Goal: Browse casually: Explore the website without a specific task or goal

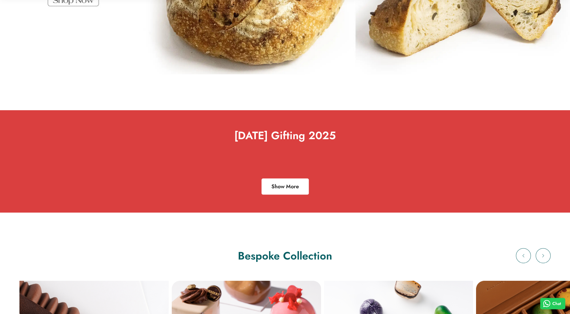
scroll to position [188, 0]
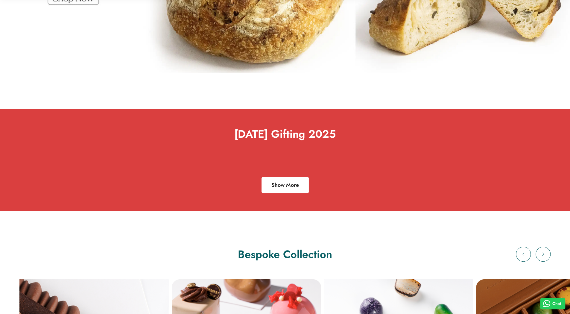
click at [277, 160] on div at bounding box center [284, 163] width 549 height 27
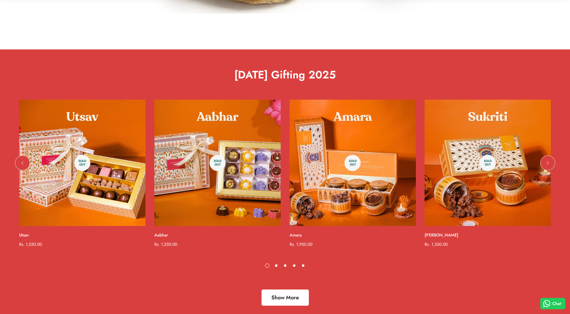
scroll to position [259, 0]
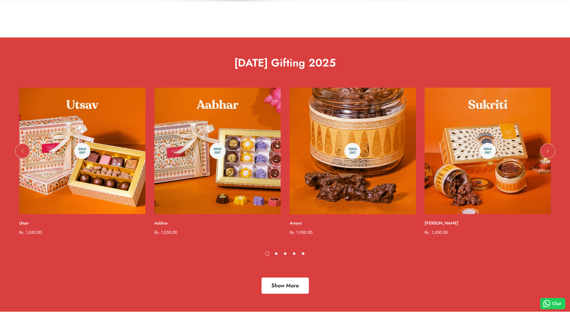
click at [283, 139] on img "Amara" at bounding box center [352, 150] width 139 height 139
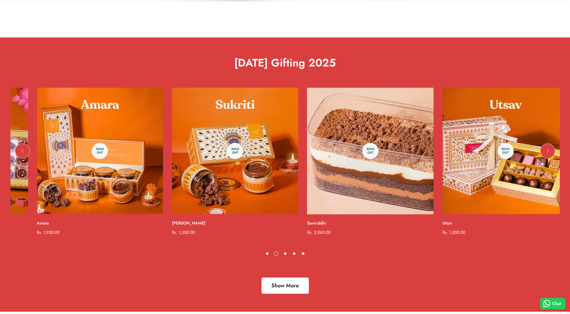
click at [301, 113] on img "Samriddhi" at bounding box center [370, 150] width 139 height 139
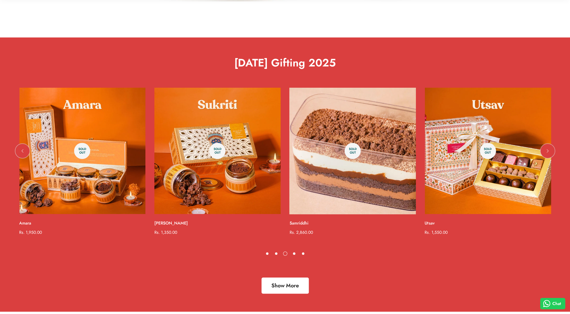
click at [283, 127] on img "Samriddhi" at bounding box center [352, 150] width 139 height 139
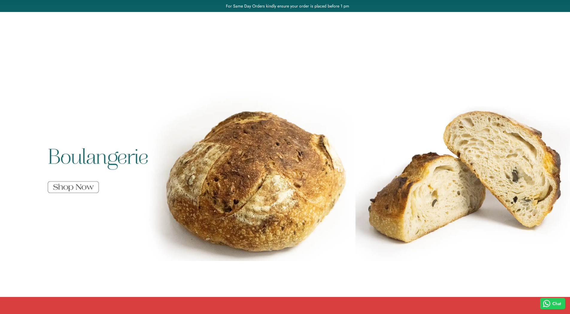
scroll to position [188, 0]
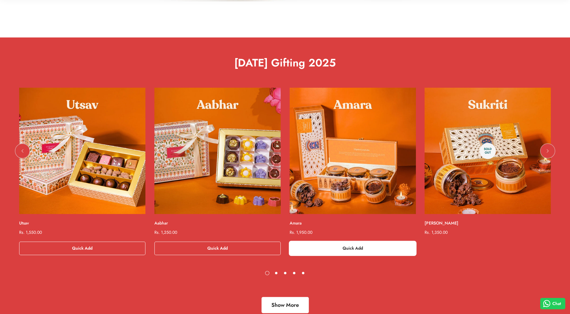
scroll to position [259, 0]
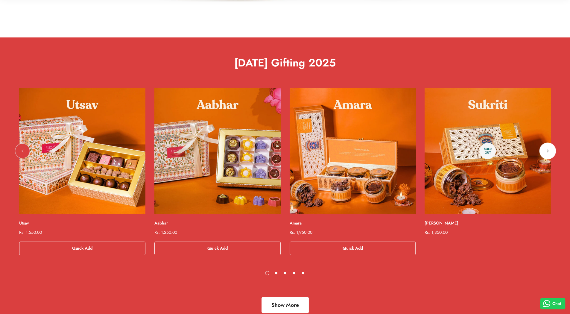
click at [547, 150] on icon "Next" at bounding box center [548, 151] width 6 height 6
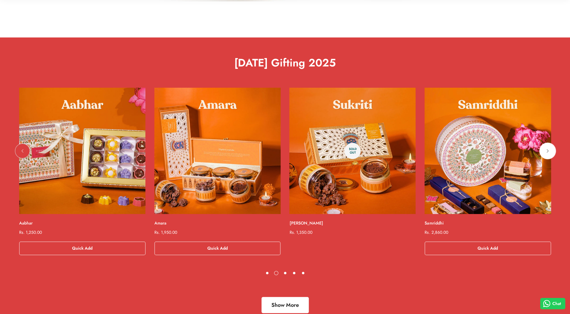
click at [547, 150] on icon "Next" at bounding box center [548, 151] width 6 height 6
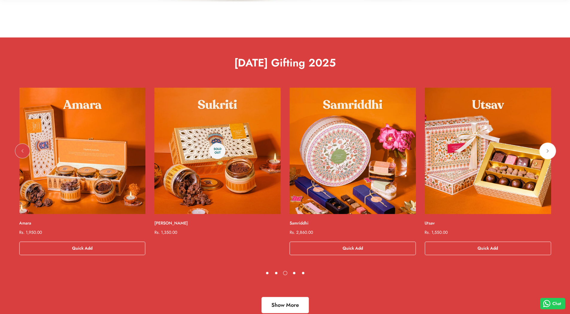
click at [547, 150] on icon "Next" at bounding box center [548, 151] width 6 height 6
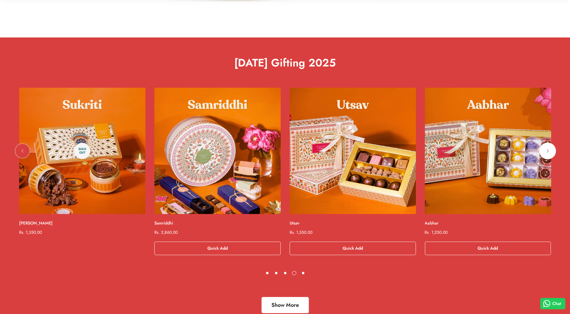
click at [547, 150] on icon "Next" at bounding box center [548, 151] width 6 height 6
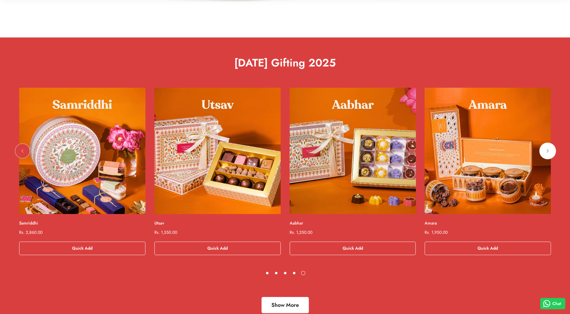
click at [547, 150] on icon "Next" at bounding box center [548, 151] width 6 height 6
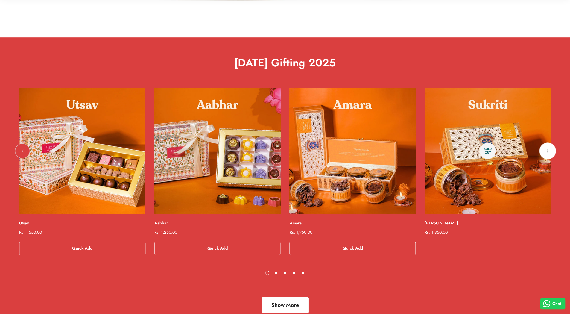
click at [547, 150] on icon "Next" at bounding box center [548, 151] width 6 height 6
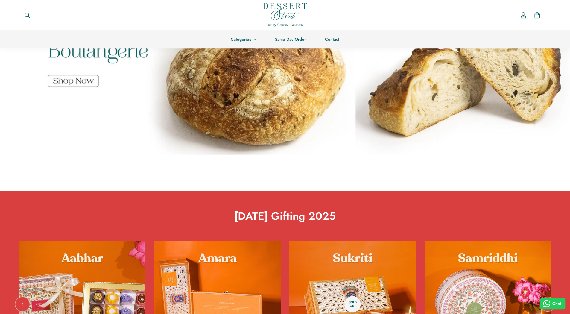
scroll to position [0, 0]
